Goal: Information Seeking & Learning: Learn about a topic

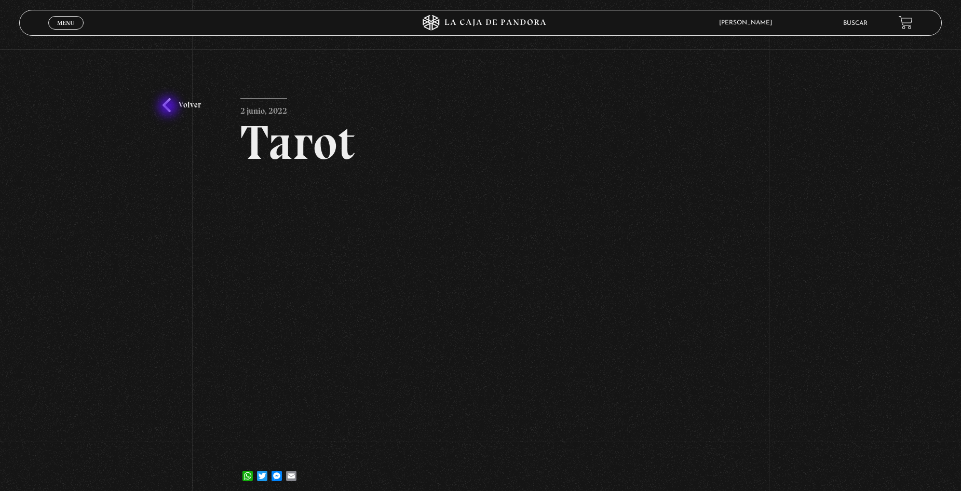
click at [170, 107] on link "Volver" at bounding box center [182, 105] width 38 height 14
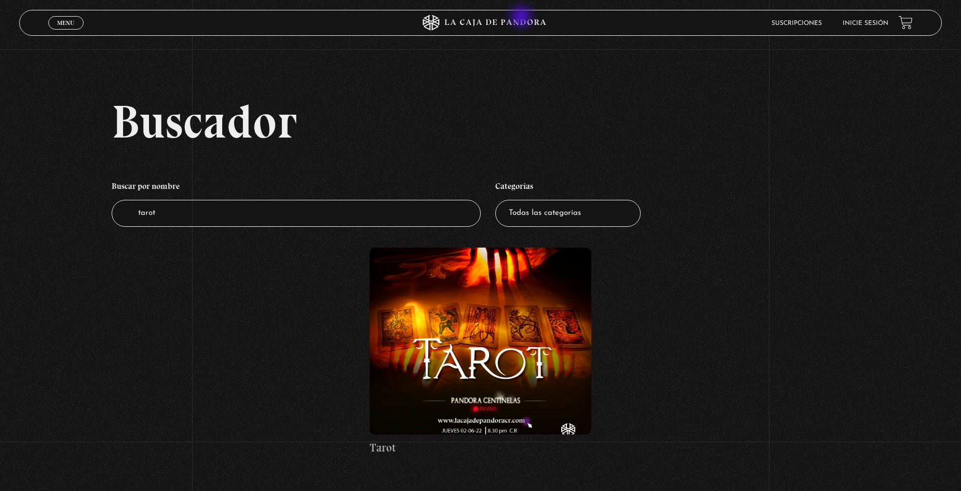
click at [522, 18] on icon at bounding box center [480, 23] width 288 height 16
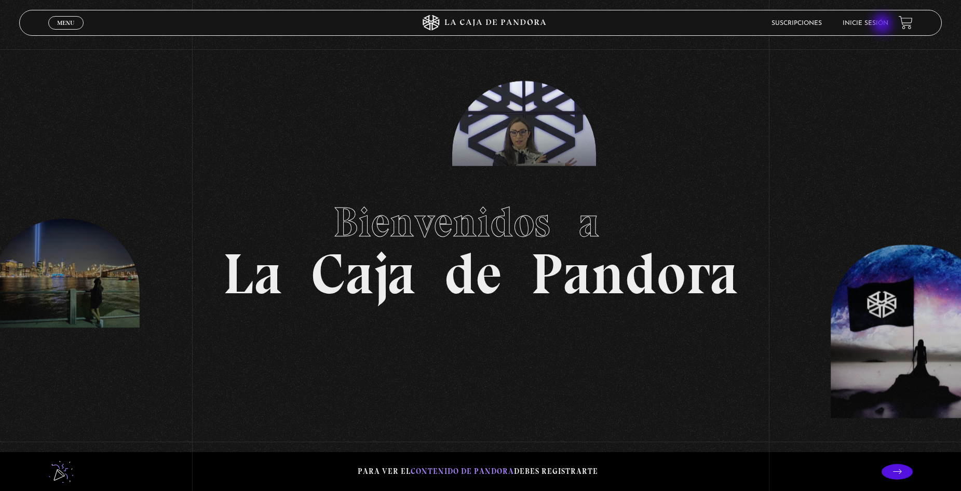
click at [883, 25] on link "Inicie sesión" at bounding box center [866, 23] width 46 height 6
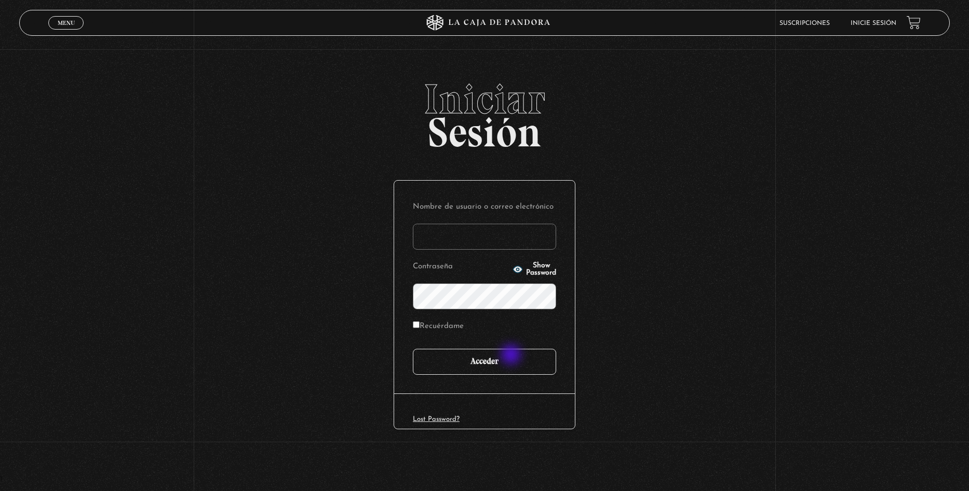
type input "ulatebolandivaleria@gmail.com"
click at [506, 369] on input "Acceder" at bounding box center [484, 362] width 143 height 26
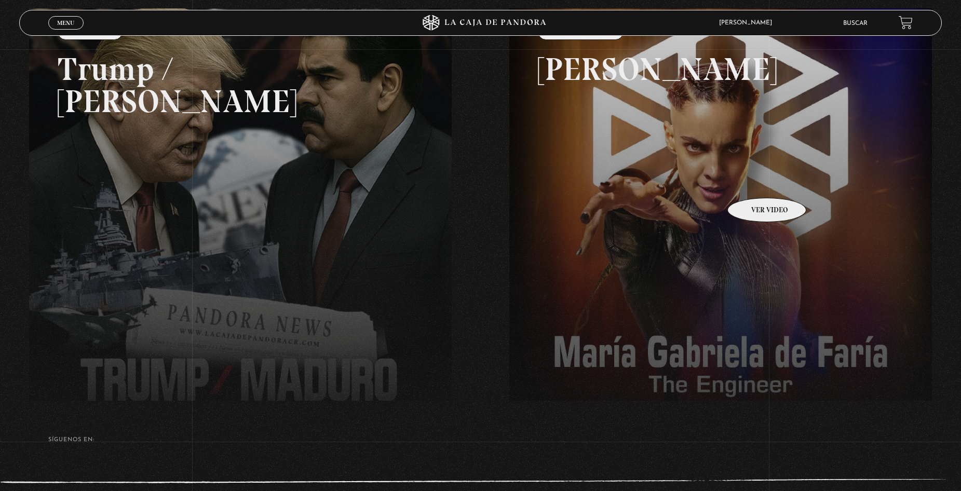
scroll to position [16, 0]
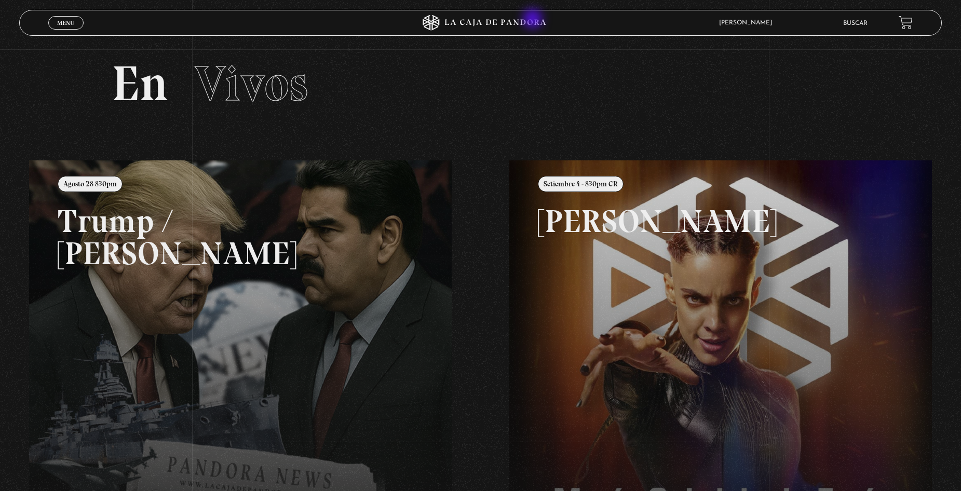
click at [534, 20] on icon at bounding box center [480, 23] width 288 height 16
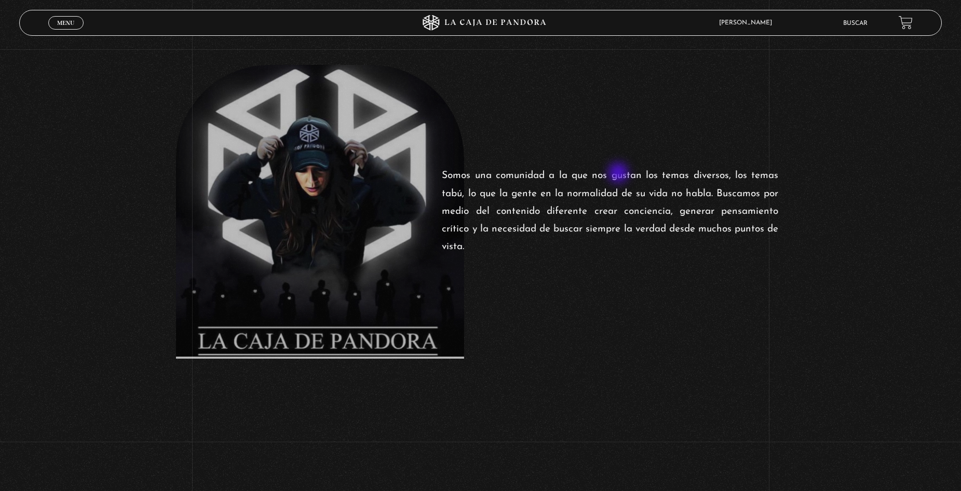
scroll to position [675, 0]
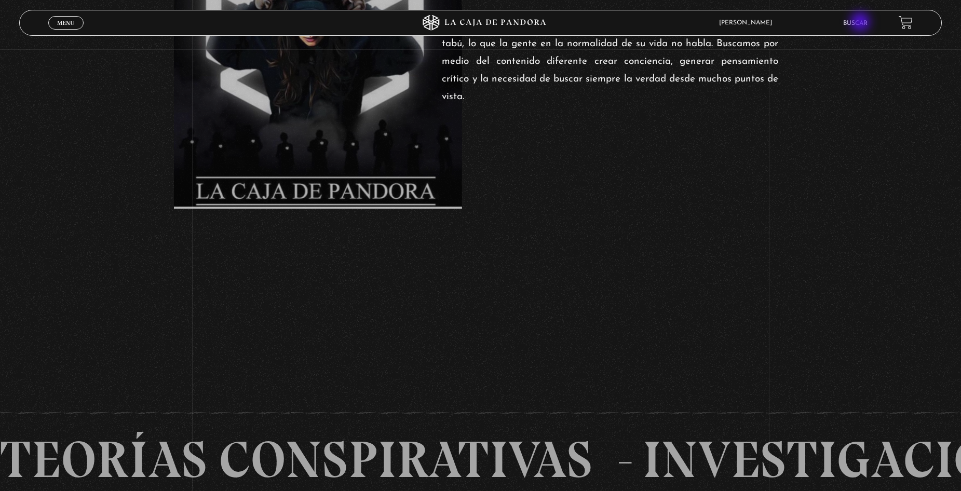
click at [864, 22] on link "Buscar" at bounding box center [855, 23] width 24 height 6
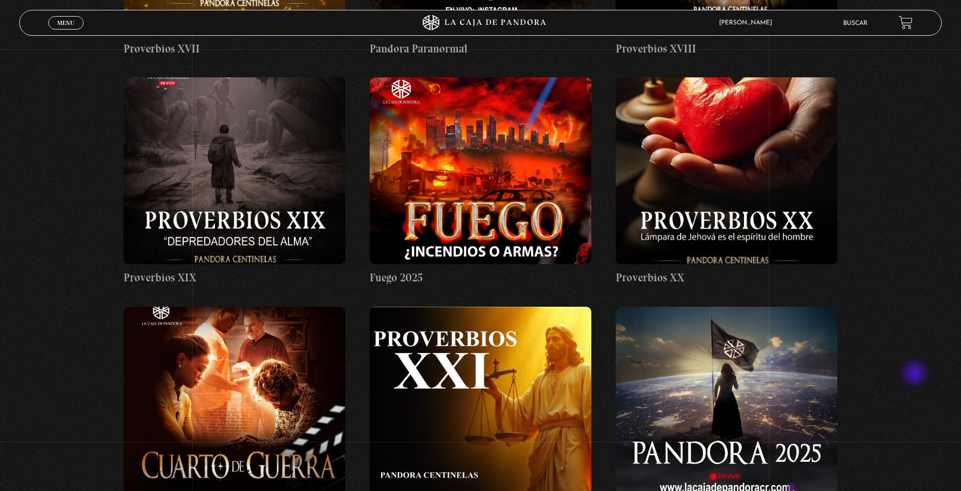
scroll to position [3427, 0]
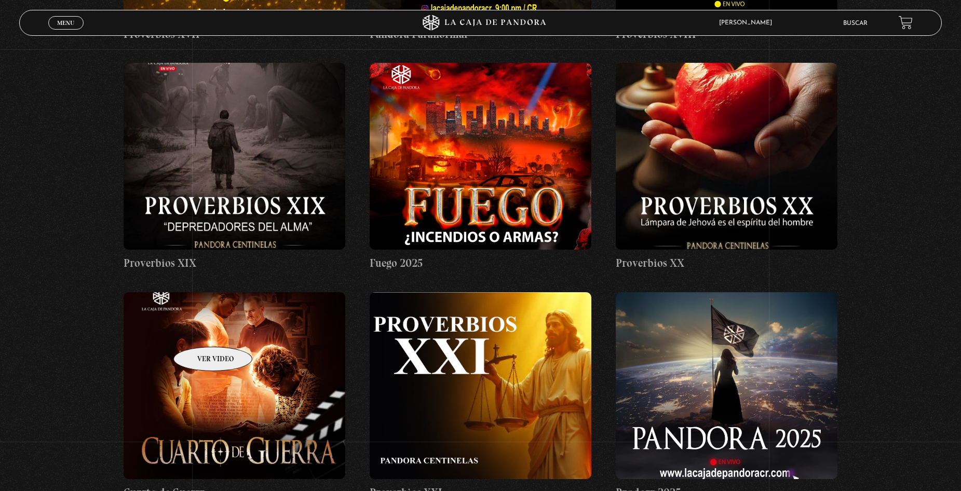
click at [196, 331] on figure at bounding box center [234, 385] width 221 height 187
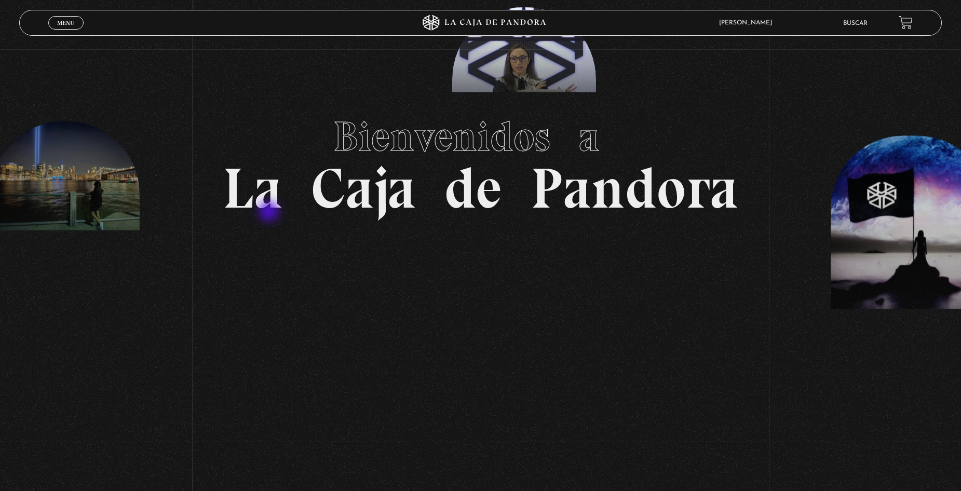
scroll to position [0, 8]
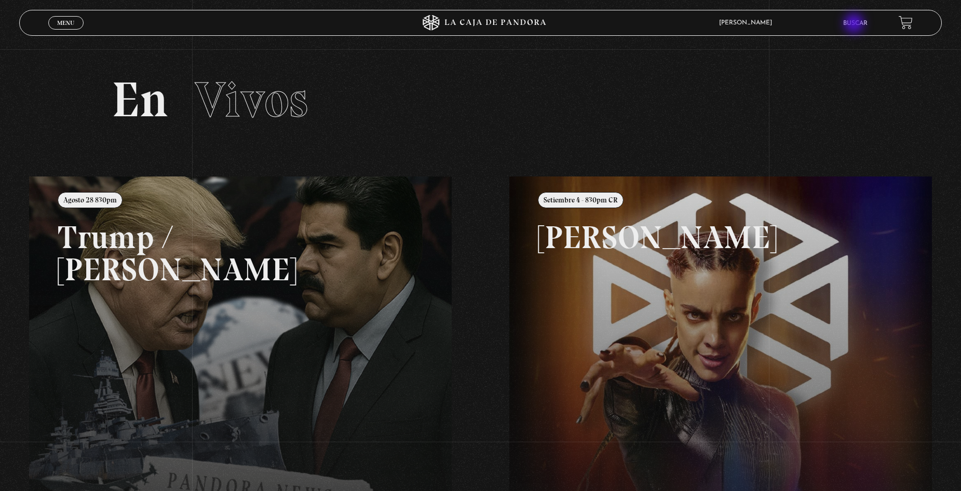
click at [856, 24] on link "Buscar" at bounding box center [855, 23] width 24 height 6
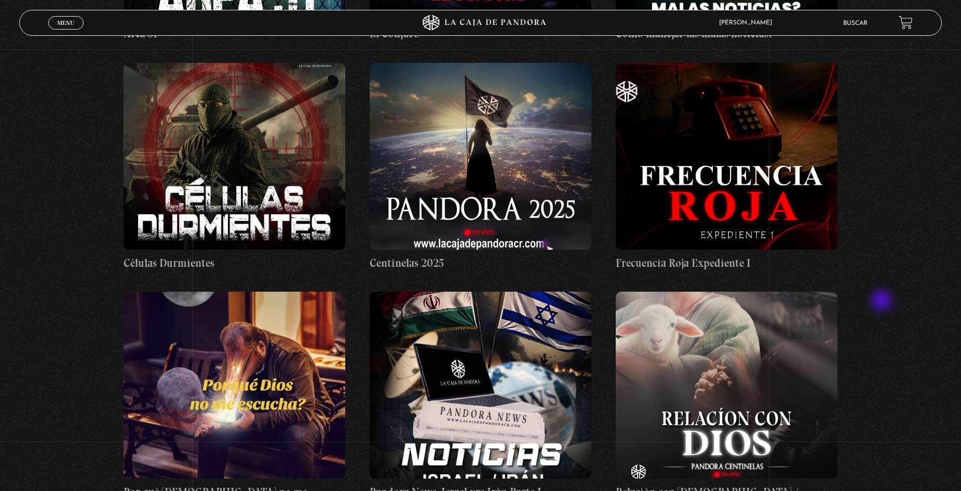
scroll to position [415, 0]
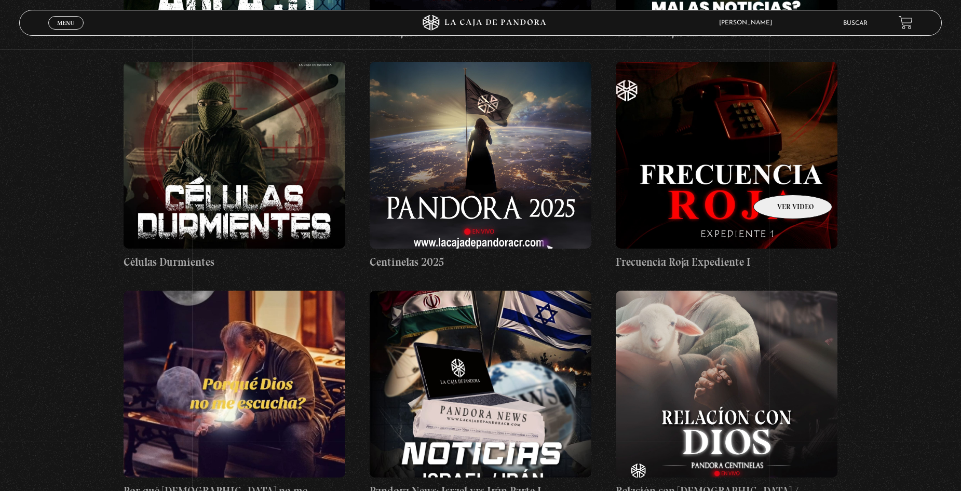
click at [779, 179] on figure at bounding box center [726, 155] width 221 height 187
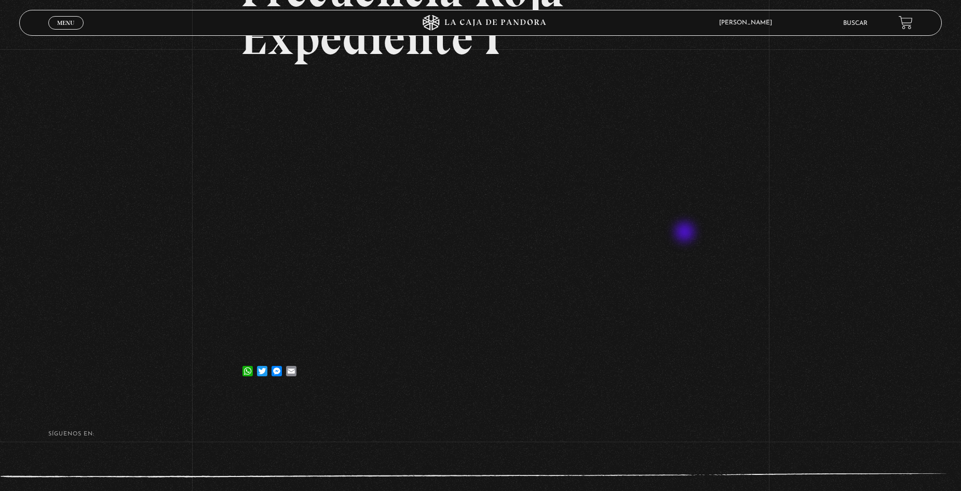
scroll to position [156, 0]
